Goal: Task Accomplishment & Management: Manage account settings

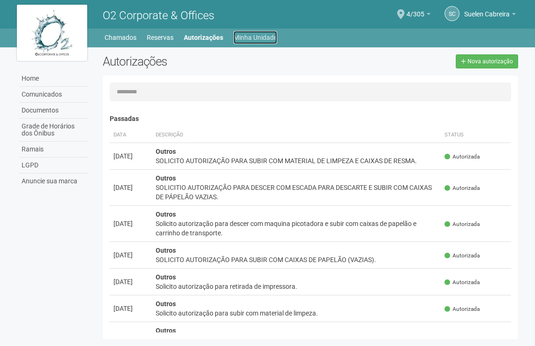
click at [252, 36] on link "Minha Unidade" at bounding box center [255, 37] width 44 height 13
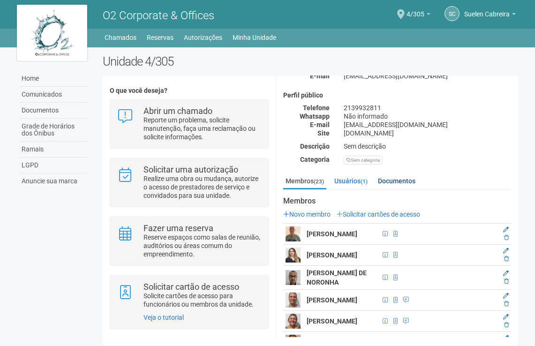
scroll to position [141, 0]
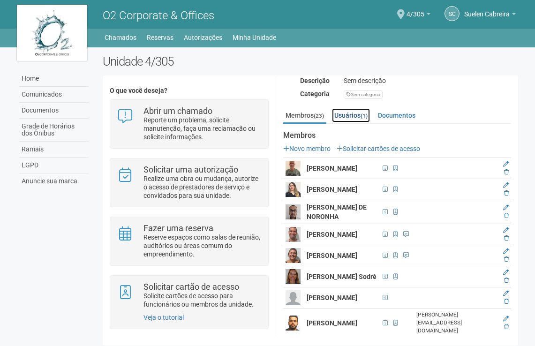
click at [362, 113] on link "Usuários (1)" at bounding box center [351, 115] width 38 height 14
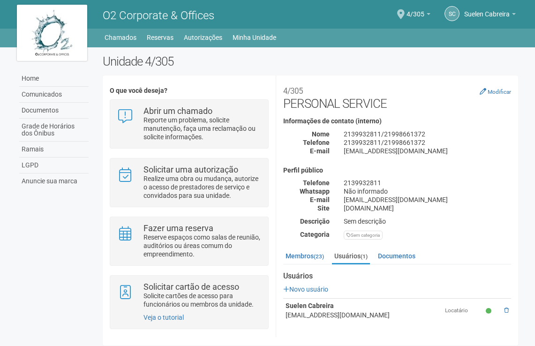
scroll to position [6, 0]
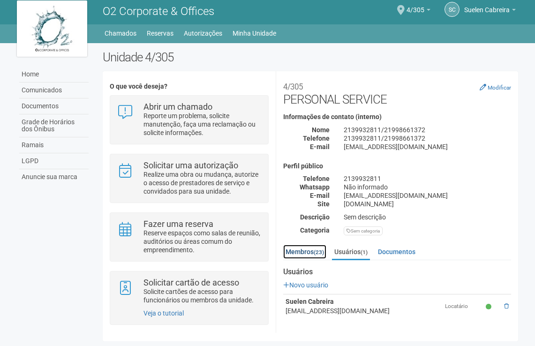
click at [304, 251] on link "Membros (23)" at bounding box center [304, 252] width 43 height 14
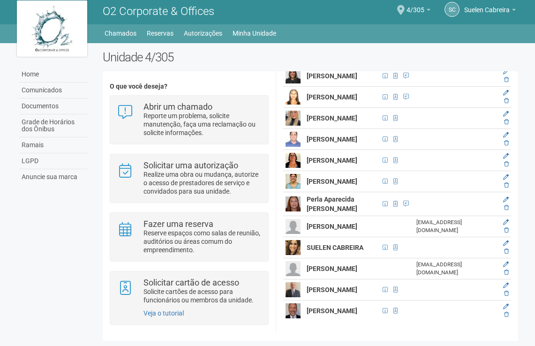
scroll to position [563, 5]
click at [509, 125] on icon at bounding box center [506, 122] width 5 height 6
drag, startPoint x: 511, startPoint y: 185, endPoint x: 312, endPoint y: 44, distance: 243.7
click at [509, 125] on icon at bounding box center [506, 122] width 5 height 6
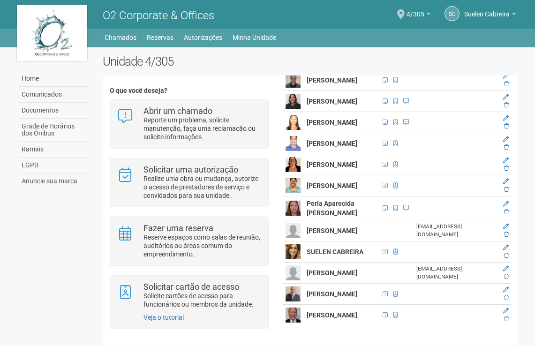
scroll to position [534, 5]
click at [509, 171] on icon at bounding box center [506, 168] width 5 height 6
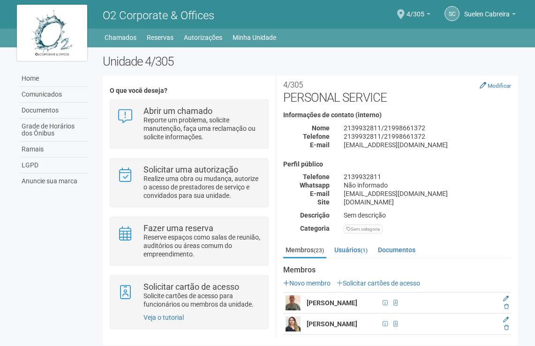
scroll to position [0, 5]
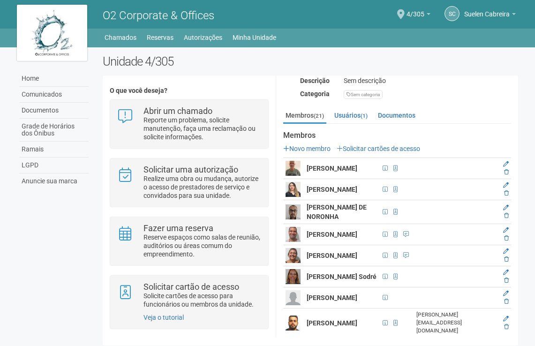
scroll to position [141, 5]
click at [509, 167] on icon at bounding box center [506, 164] width 6 height 6
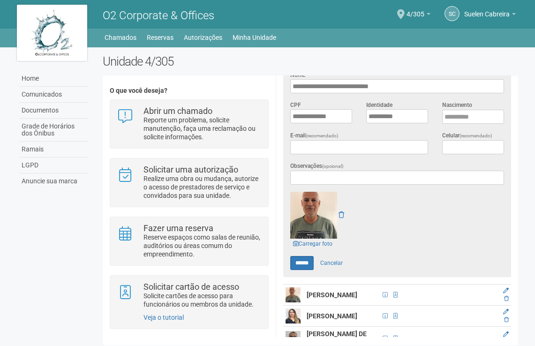
scroll to position [188, 5]
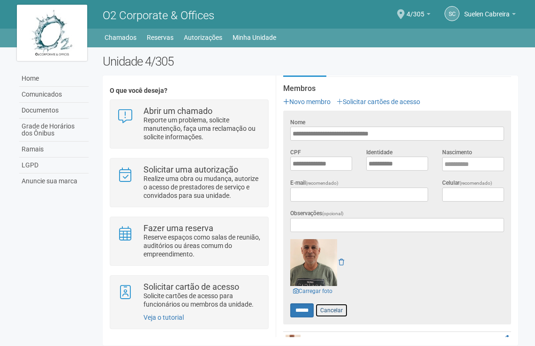
click at [336, 308] on link "Cancelar" at bounding box center [331, 310] width 33 height 14
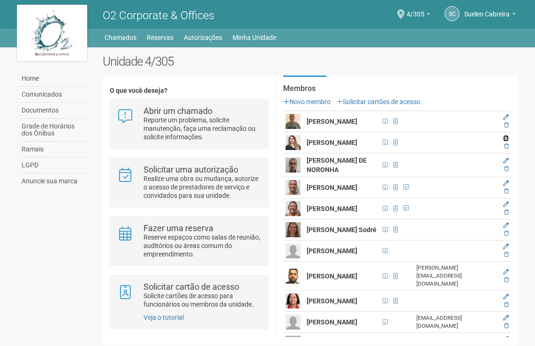
click at [509, 141] on icon at bounding box center [506, 138] width 6 height 6
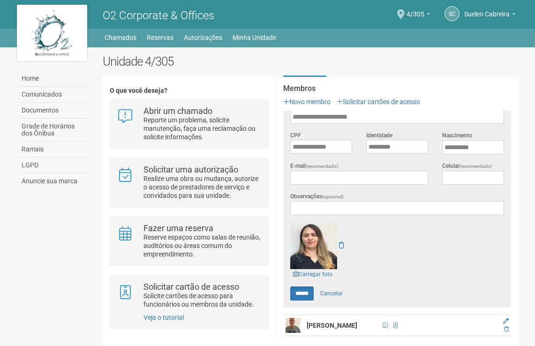
scroll to position [0, 0]
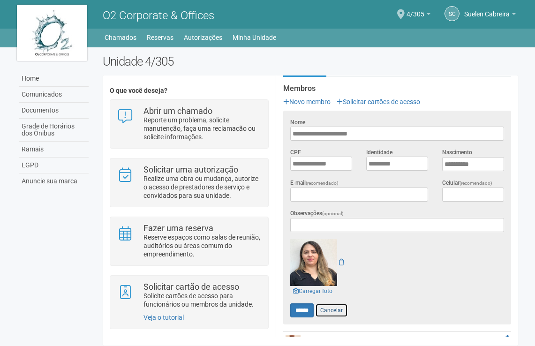
click at [332, 311] on link "Cancelar" at bounding box center [331, 310] width 33 height 14
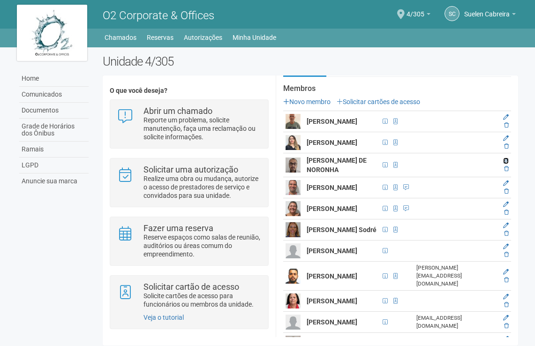
click at [509, 164] on icon at bounding box center [506, 161] width 6 height 6
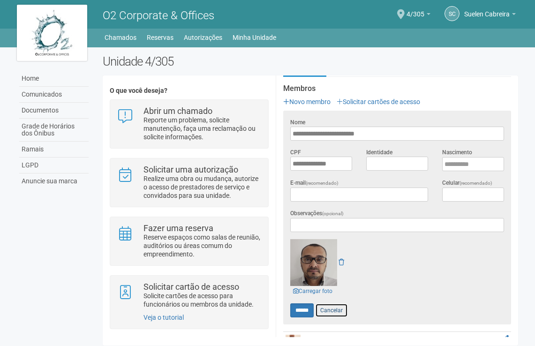
click at [334, 308] on link "Cancelar" at bounding box center [331, 310] width 33 height 14
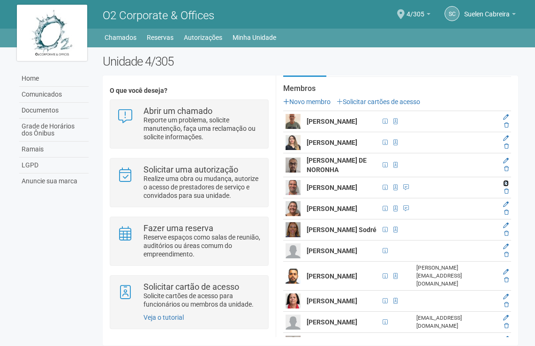
click at [509, 186] on icon at bounding box center [506, 184] width 6 height 6
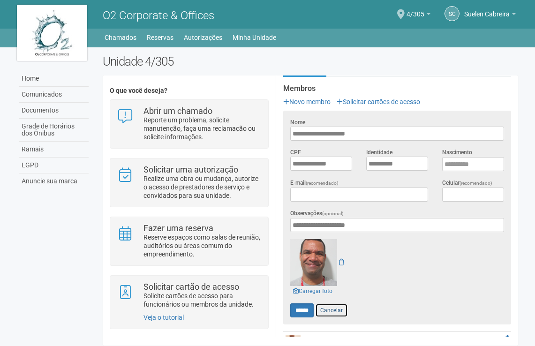
click at [331, 309] on link "Cancelar" at bounding box center [331, 310] width 33 height 14
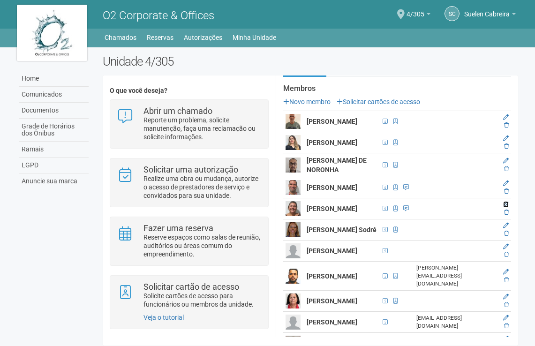
click at [509, 207] on icon at bounding box center [506, 205] width 6 height 6
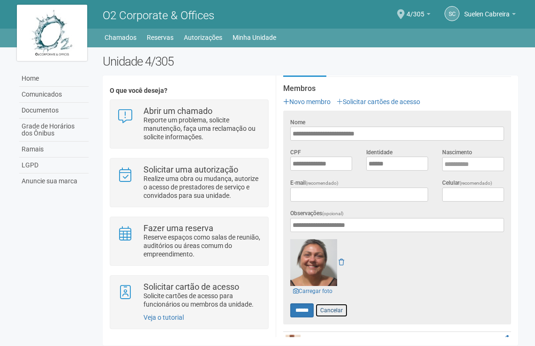
click at [331, 308] on link "Cancelar" at bounding box center [331, 310] width 33 height 14
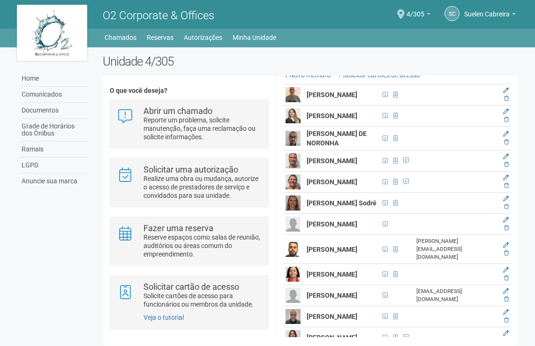
scroll to position [234, 5]
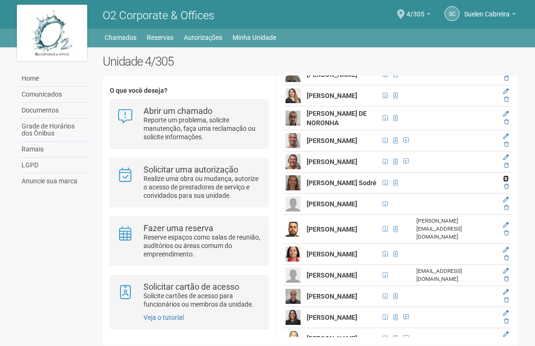
click at [509, 181] on icon at bounding box center [506, 179] width 6 height 6
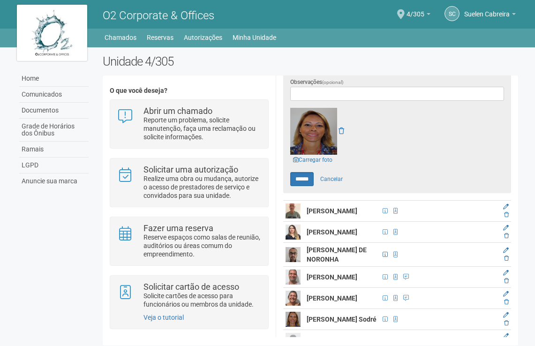
scroll to position [330, 5]
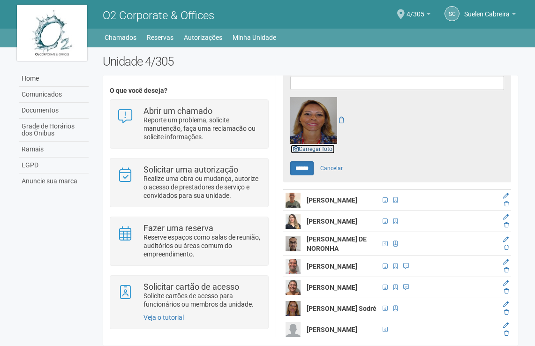
click at [310, 147] on link "Carregar foto" at bounding box center [312, 149] width 45 height 10
click at [329, 168] on link "Cancelar" at bounding box center [331, 168] width 33 height 14
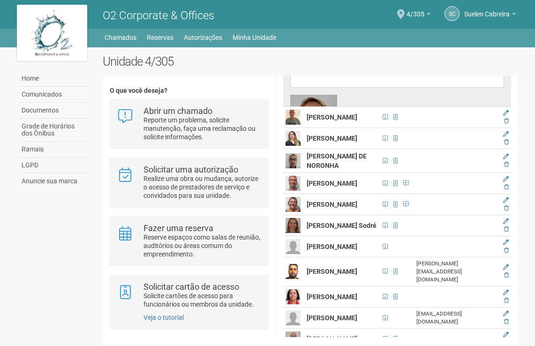
scroll to position [329, 5]
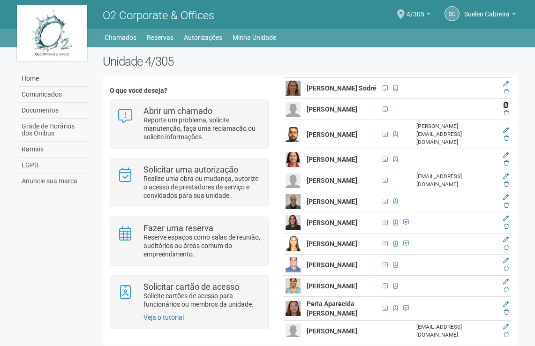
click at [509, 108] on icon at bounding box center [506, 105] width 6 height 6
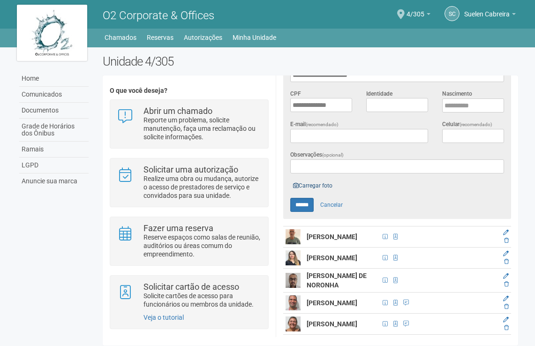
scroll to position [236, 5]
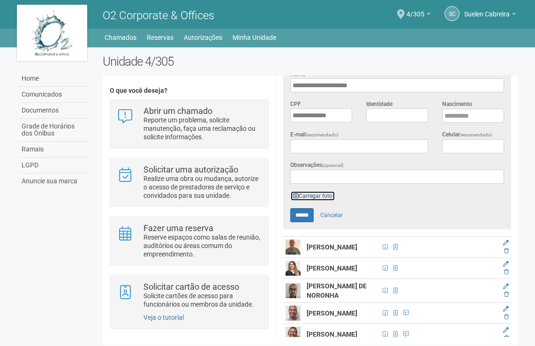
click at [315, 191] on link "Carregar foto" at bounding box center [312, 196] width 45 height 10
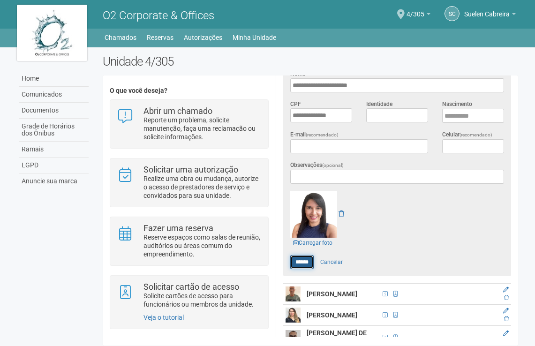
click at [304, 258] on input "******" at bounding box center [301, 262] width 23 height 14
type input "******"
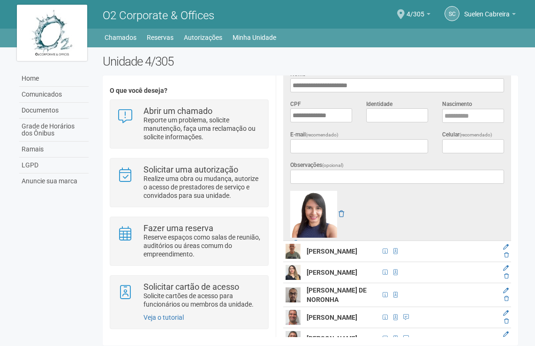
scroll to position [235, 5]
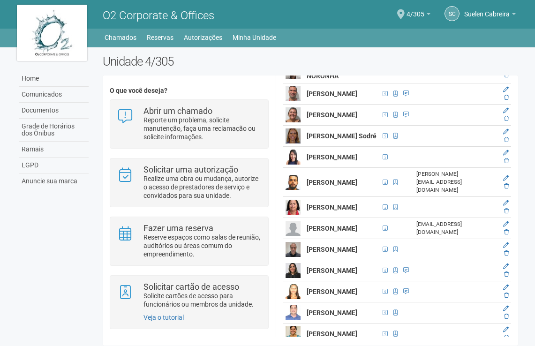
scroll to position [281, 5]
click at [509, 181] on icon at bounding box center [506, 178] width 6 height 6
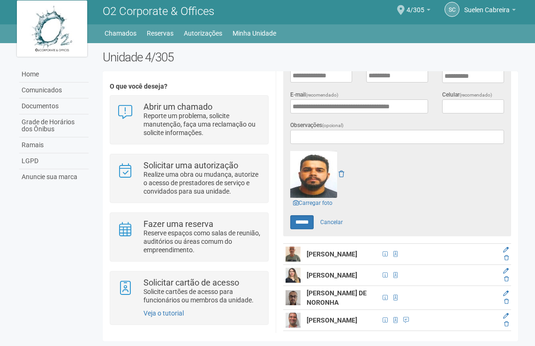
scroll to position [283, 5]
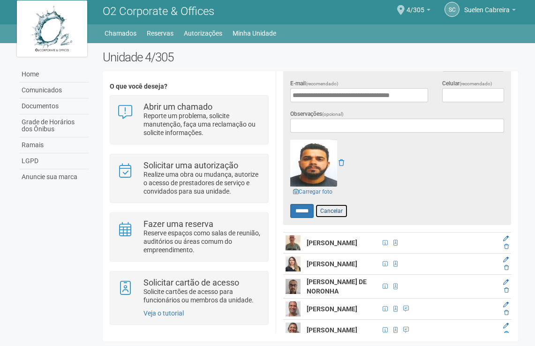
click at [331, 207] on link "Cancelar" at bounding box center [331, 211] width 33 height 14
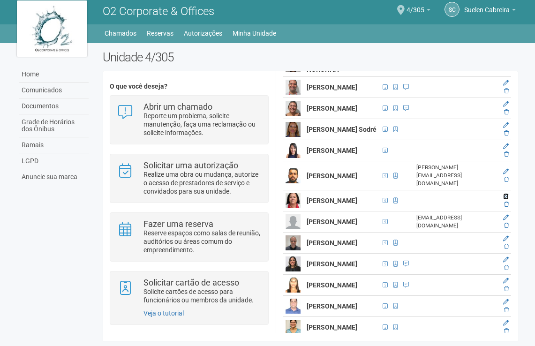
click at [509, 199] on icon at bounding box center [506, 197] width 6 height 6
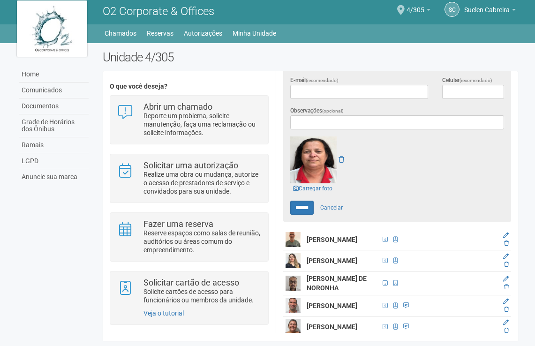
scroll to position [283, 5]
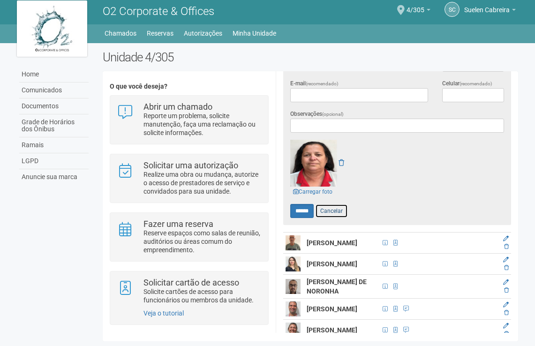
click at [331, 211] on link "Cancelar" at bounding box center [331, 211] width 33 height 14
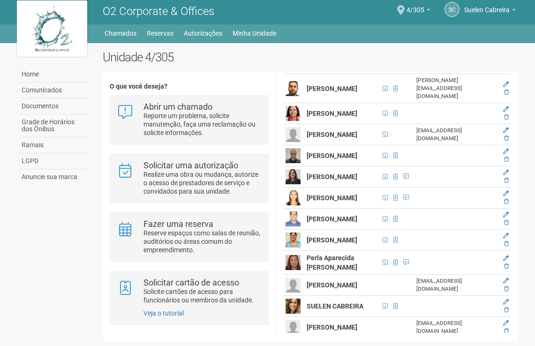
scroll to position [377, 5]
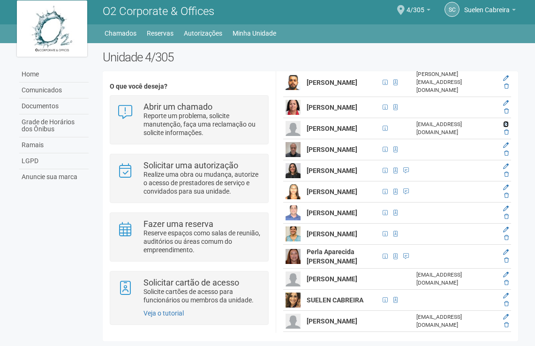
click at [509, 127] on icon at bounding box center [506, 124] width 6 height 6
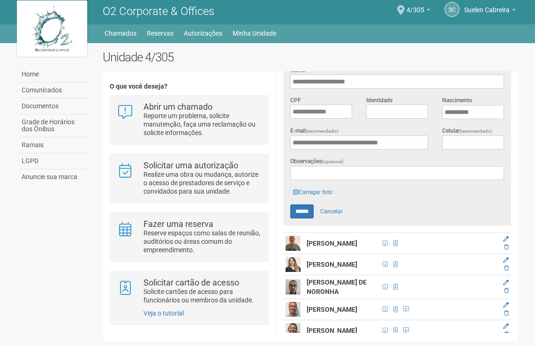
scroll to position [236, 5]
click at [299, 188] on link "Carregar foto" at bounding box center [312, 192] width 45 height 10
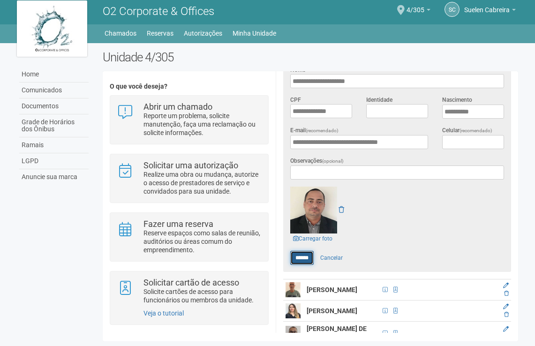
click at [299, 255] on input "******" at bounding box center [301, 258] width 23 height 14
type input "******"
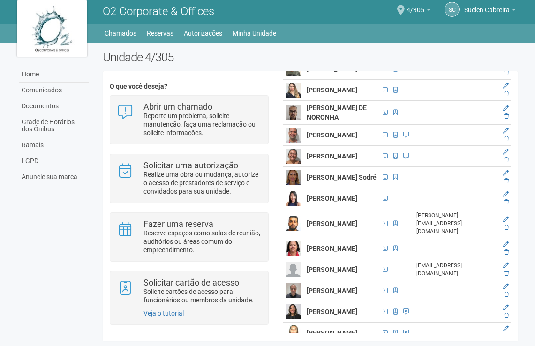
scroll to position [235, 5]
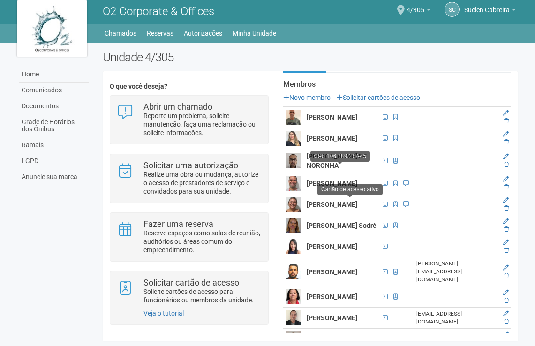
scroll to position [469, 0]
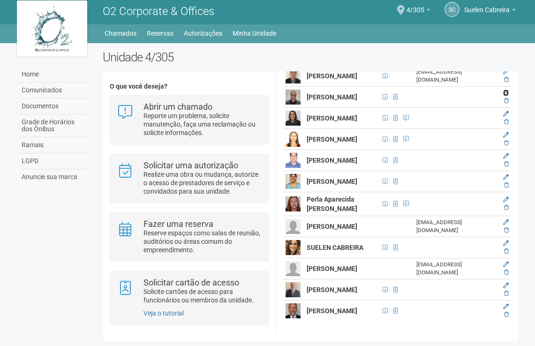
click at [509, 96] on icon at bounding box center [506, 93] width 6 height 6
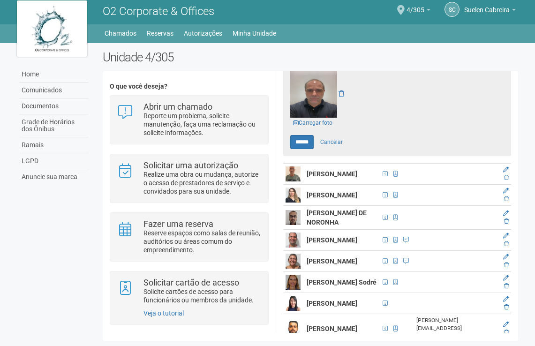
scroll to position [376, 0]
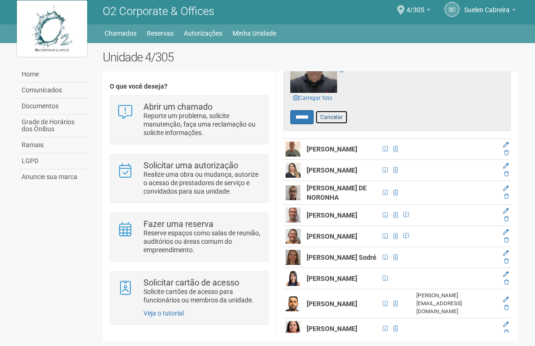
click at [332, 111] on link "Cancelar" at bounding box center [331, 117] width 33 height 14
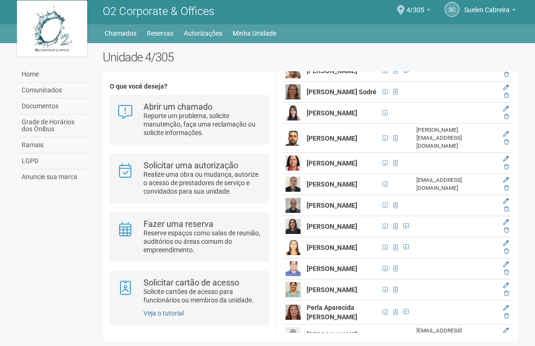
scroll to position [377, 0]
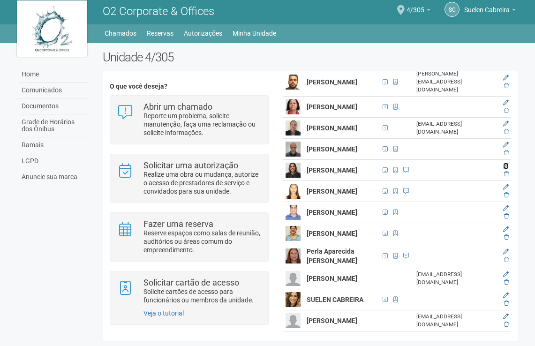
click at [509, 169] on icon at bounding box center [506, 166] width 6 height 6
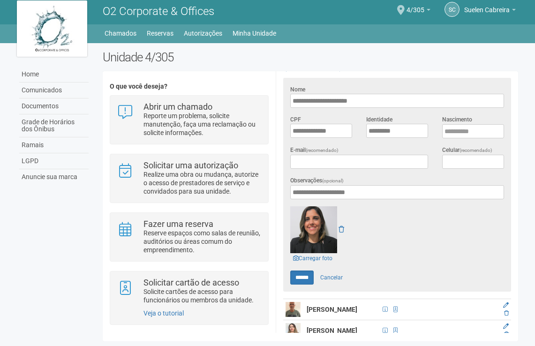
scroll to position [236, 0]
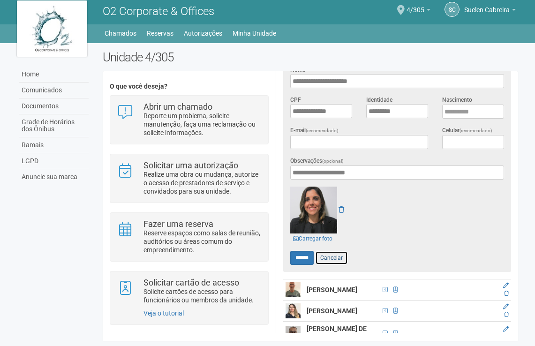
click at [339, 253] on link "Cancelar" at bounding box center [331, 258] width 33 height 14
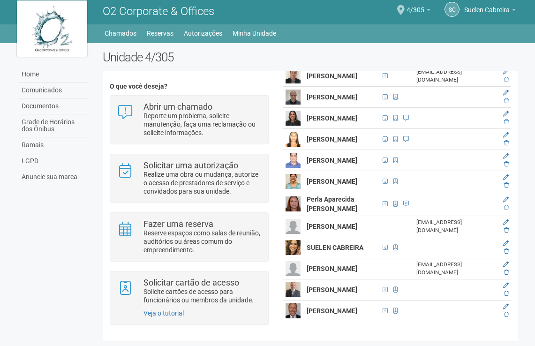
scroll to position [472, 0]
click at [509, 138] on icon at bounding box center [506, 135] width 6 height 6
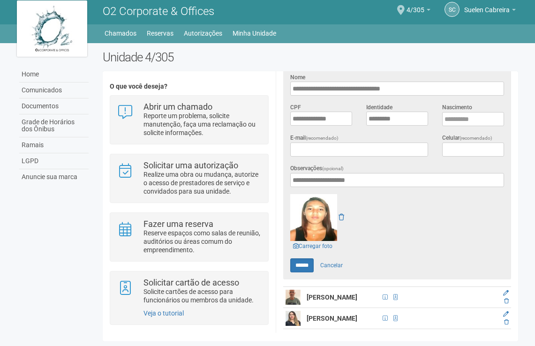
scroll to position [236, 0]
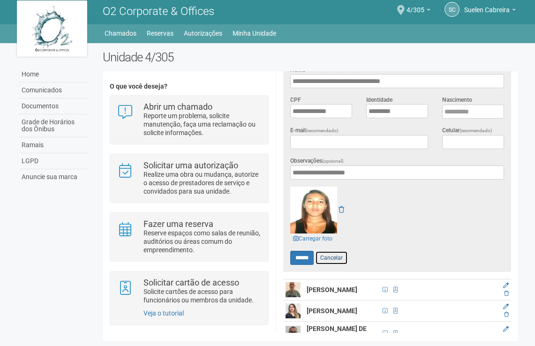
click at [338, 252] on link "Cancelar" at bounding box center [331, 258] width 33 height 14
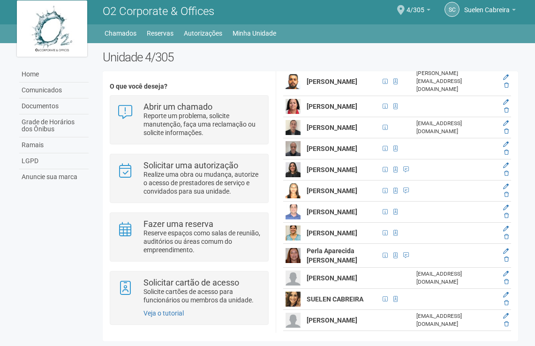
scroll to position [425, 0]
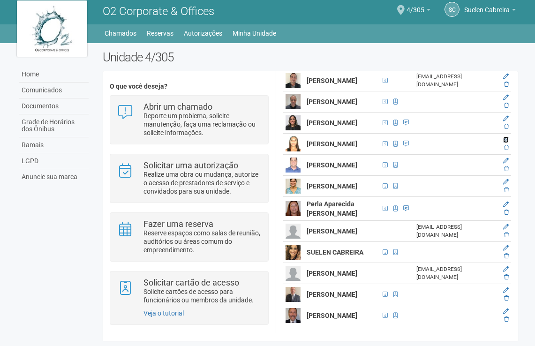
click at [509, 143] on icon at bounding box center [506, 140] width 6 height 6
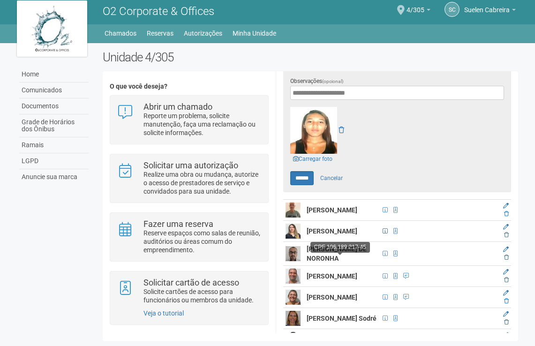
scroll to position [330, 0]
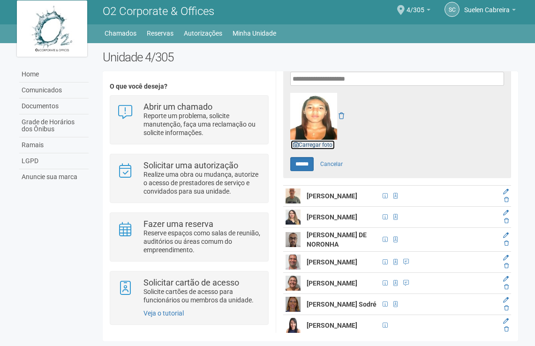
click at [321, 141] on link "Carregar foto" at bounding box center [312, 145] width 45 height 10
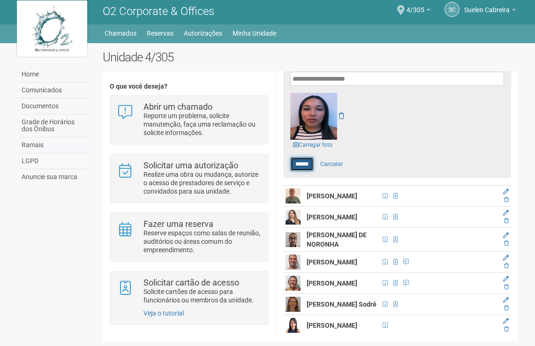
click at [308, 162] on input "******" at bounding box center [301, 164] width 23 height 14
type input "******"
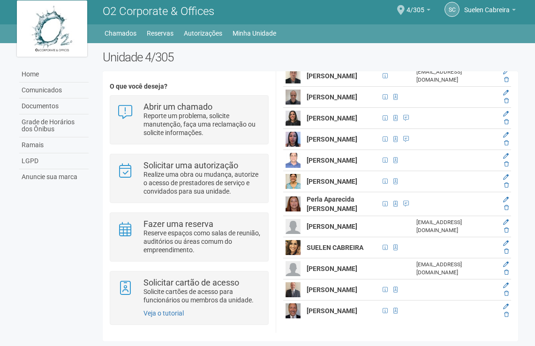
scroll to position [516, 0]
click at [509, 159] on icon at bounding box center [506, 156] width 6 height 6
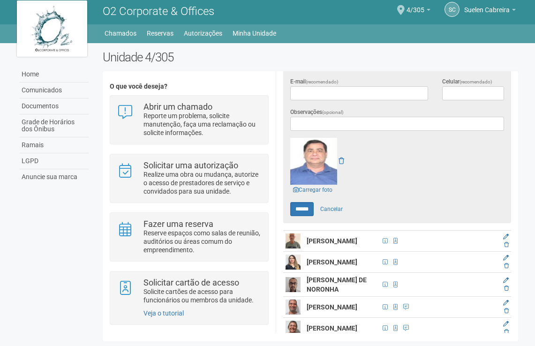
scroll to position [330, 0]
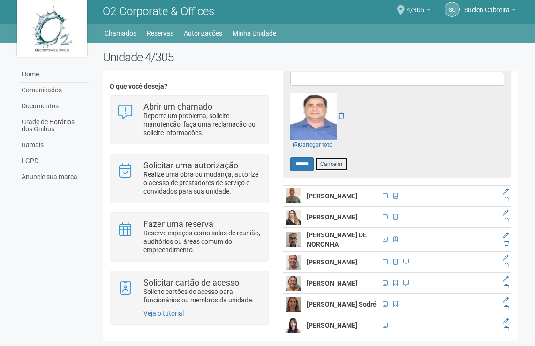
click at [333, 160] on link "Cancelar" at bounding box center [331, 164] width 33 height 14
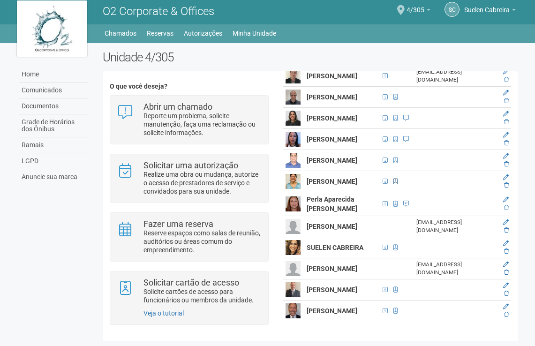
scroll to position [517, 0]
click at [509, 180] on icon at bounding box center [506, 177] width 6 height 6
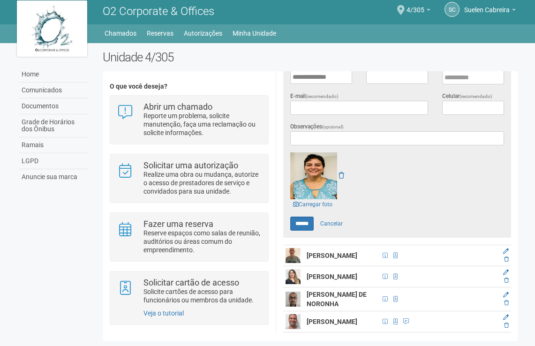
scroll to position [283, 0]
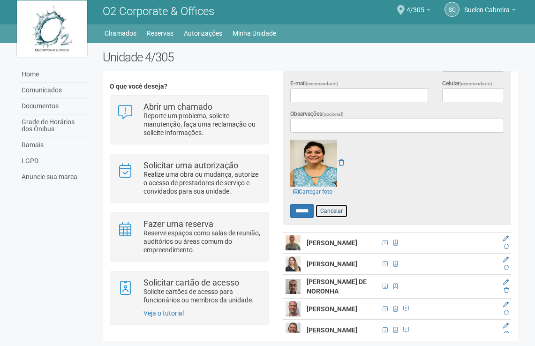
click at [338, 206] on link "Cancelar" at bounding box center [331, 211] width 33 height 14
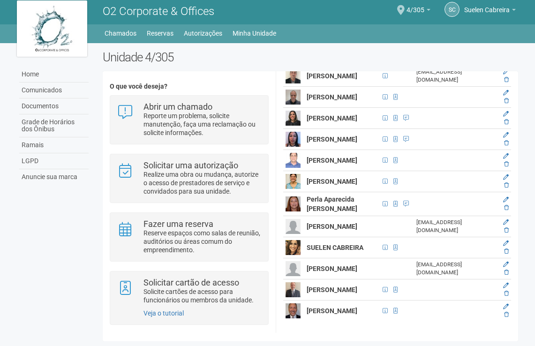
scroll to position [516, 0]
click at [509, 203] on icon at bounding box center [506, 200] width 6 height 6
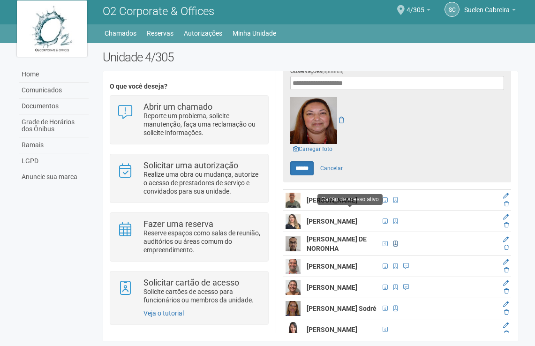
scroll to position [330, 0]
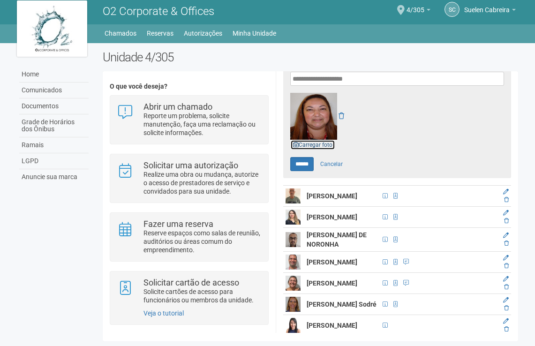
click at [319, 140] on link "Carregar foto" at bounding box center [312, 145] width 45 height 10
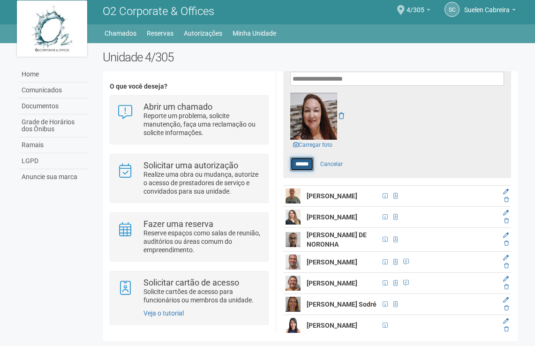
click at [309, 160] on input "******" at bounding box center [301, 164] width 23 height 14
type input "******"
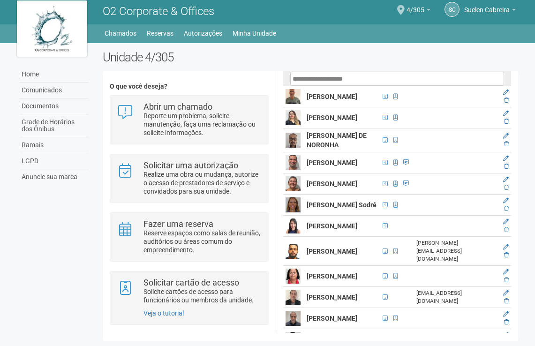
scroll to position [329, 0]
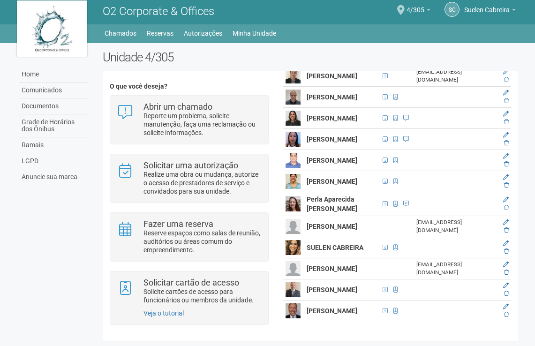
scroll to position [563, 0]
click at [509, 225] on icon at bounding box center [506, 222] width 6 height 6
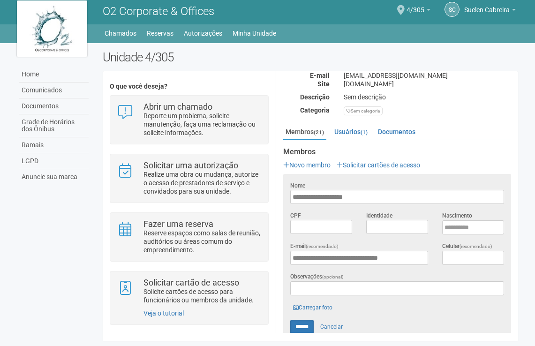
scroll to position [283, 0]
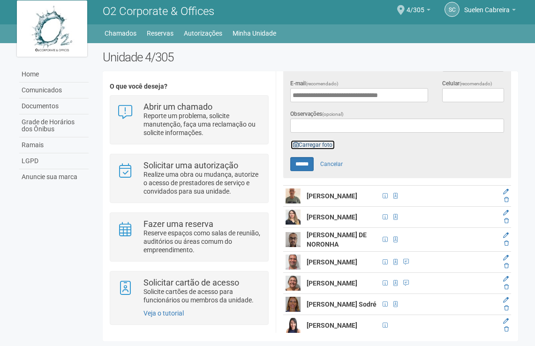
click at [327, 142] on link "Carregar foto" at bounding box center [312, 145] width 45 height 10
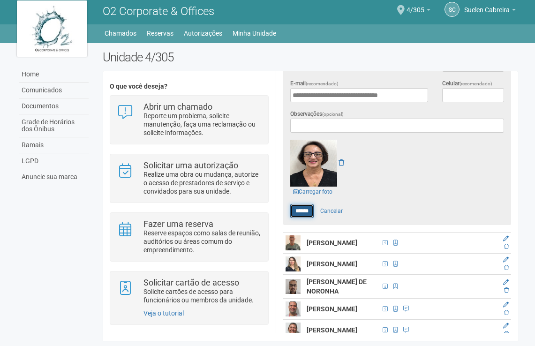
click at [300, 206] on input "******" at bounding box center [301, 211] width 23 height 14
type input "******"
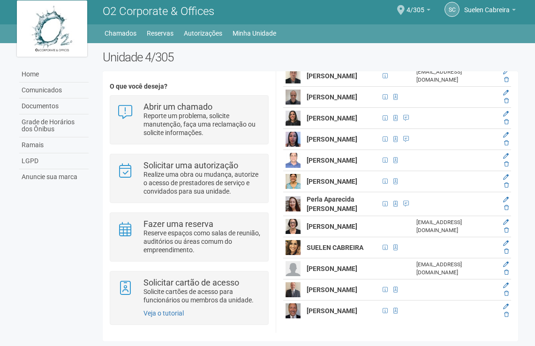
scroll to position [609, 0]
click at [509, 246] on icon at bounding box center [506, 244] width 6 height 6
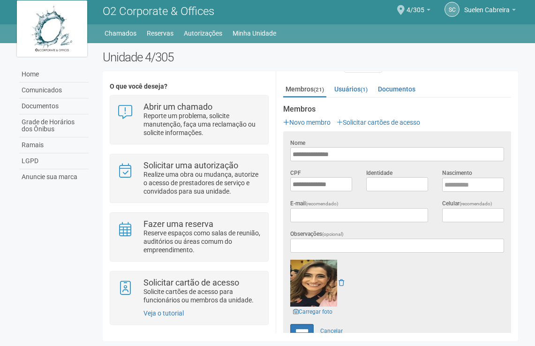
scroll to position [330, 0]
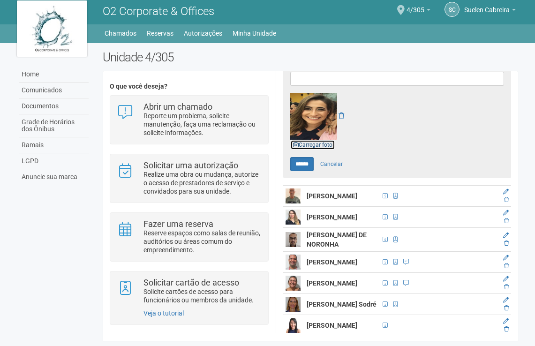
click at [316, 142] on link "Carregar foto" at bounding box center [312, 145] width 45 height 10
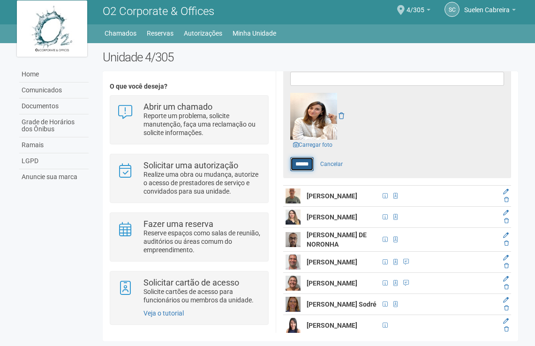
click at [307, 161] on input "******" at bounding box center [301, 164] width 23 height 14
type input "******"
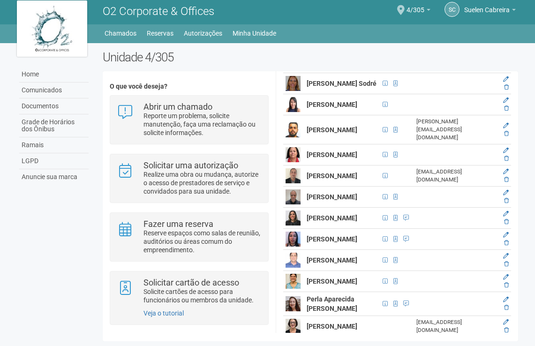
scroll to position [328, 0]
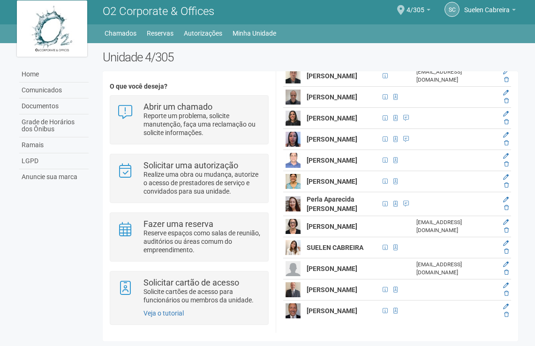
scroll to position [641, 0]
click at [509, 262] on icon at bounding box center [506, 265] width 6 height 6
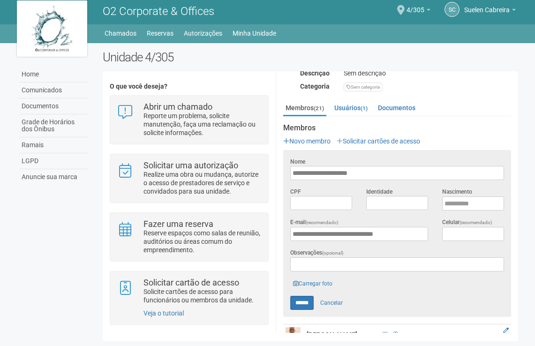
scroll to position [236, 0]
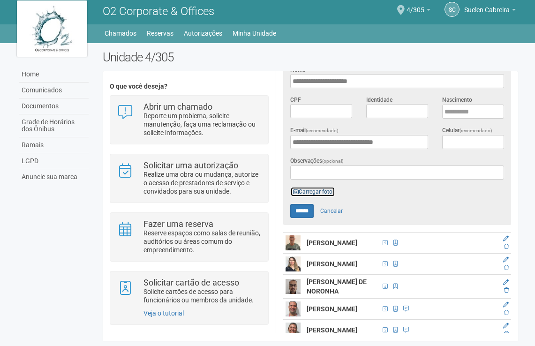
click at [317, 187] on link "Carregar foto" at bounding box center [312, 192] width 45 height 10
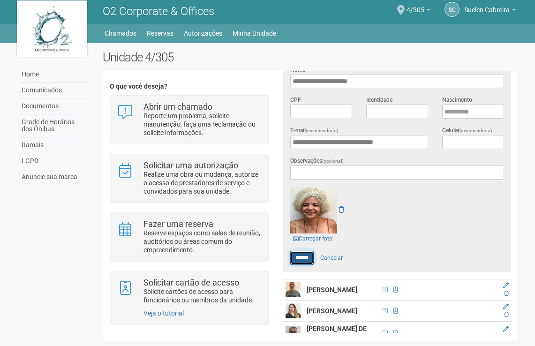
click at [302, 251] on input "******" at bounding box center [301, 258] width 23 height 14
type input "******"
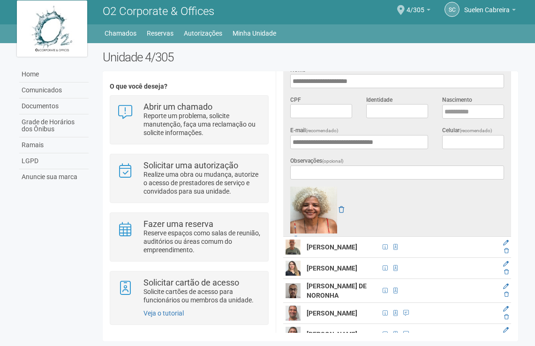
scroll to position [234, 0]
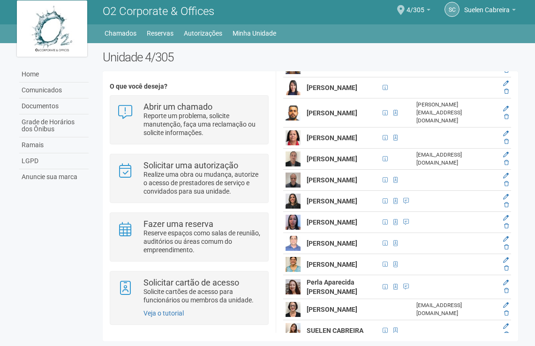
scroll to position [266, 0]
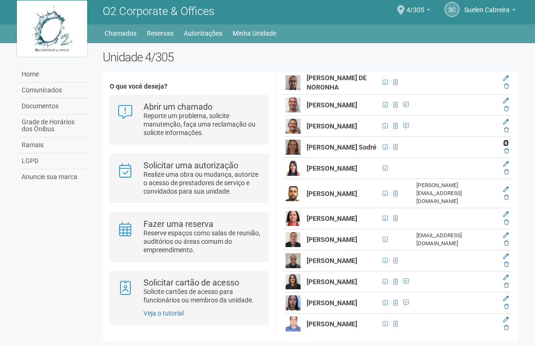
click at [509, 146] on icon at bounding box center [506, 143] width 6 height 6
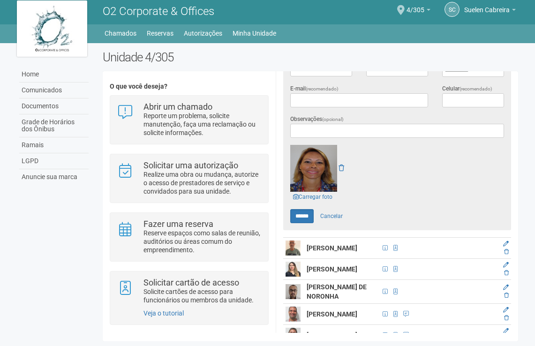
scroll to position [283, 0]
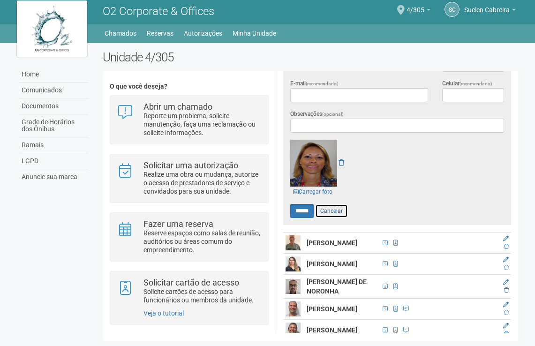
click at [331, 207] on link "Cancelar" at bounding box center [331, 211] width 33 height 14
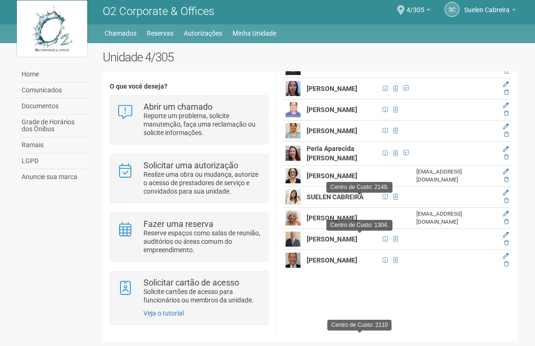
scroll to position [641, 0]
